Goal: Task Accomplishment & Management: Complete application form

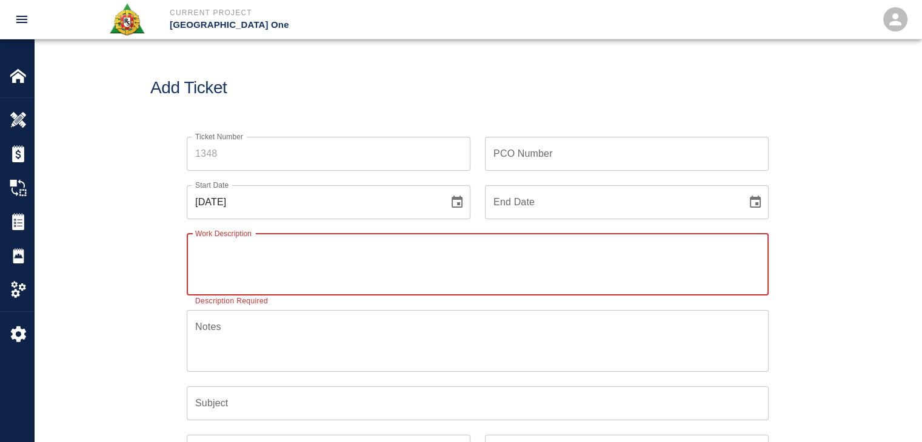
click at [20, 225] on img at bounding box center [18, 221] width 17 height 17
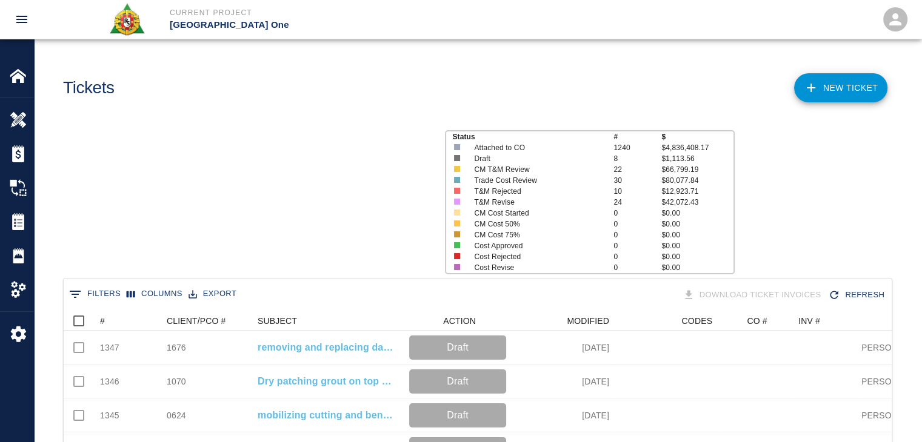
scroll to position [698, 819]
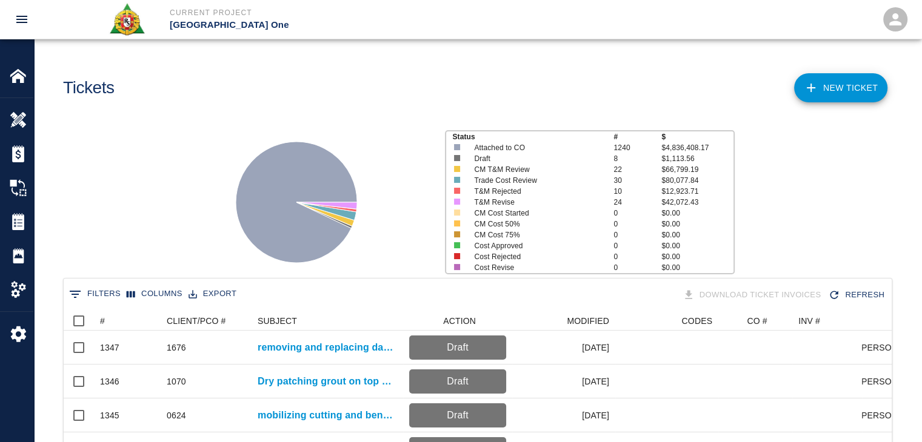
scroll to position [10, 10]
